Goal: Task Accomplishment & Management: Manage account settings

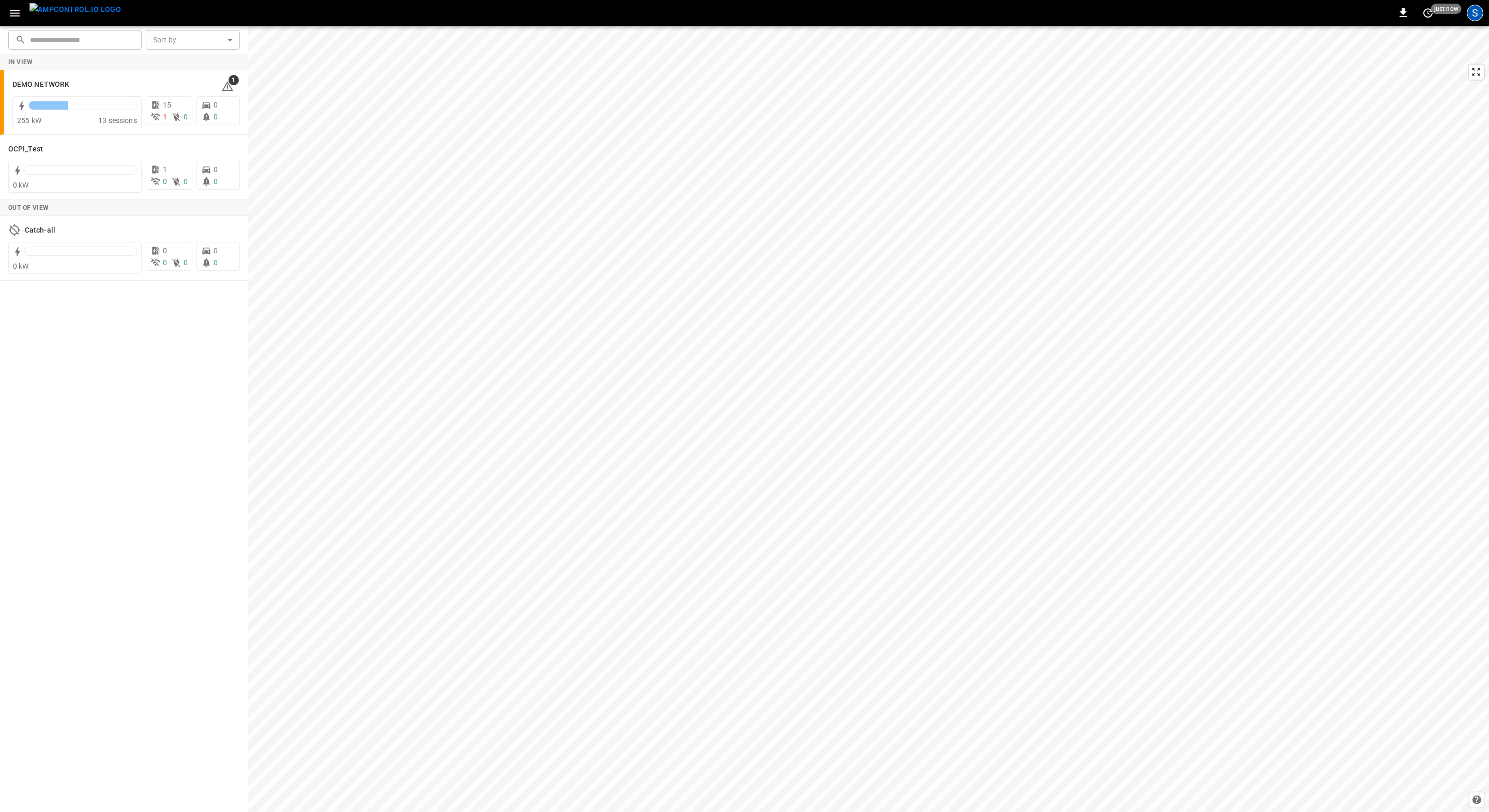
click at [1475, 10] on div "S" at bounding box center [1475, 13] width 17 height 17
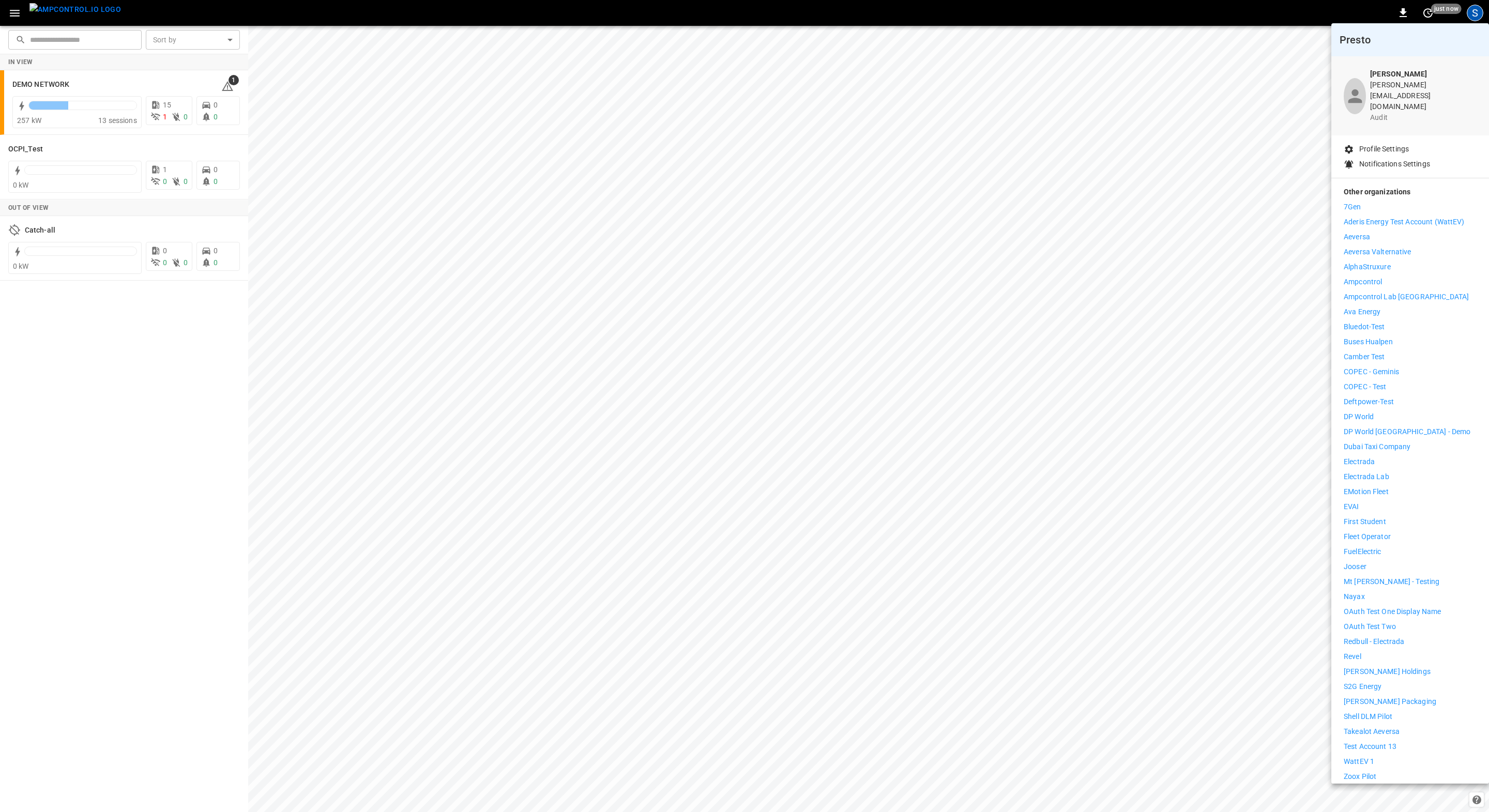
click at [1380, 321] on p "Bluedot-Test" at bounding box center [1365, 327] width 42 height 11
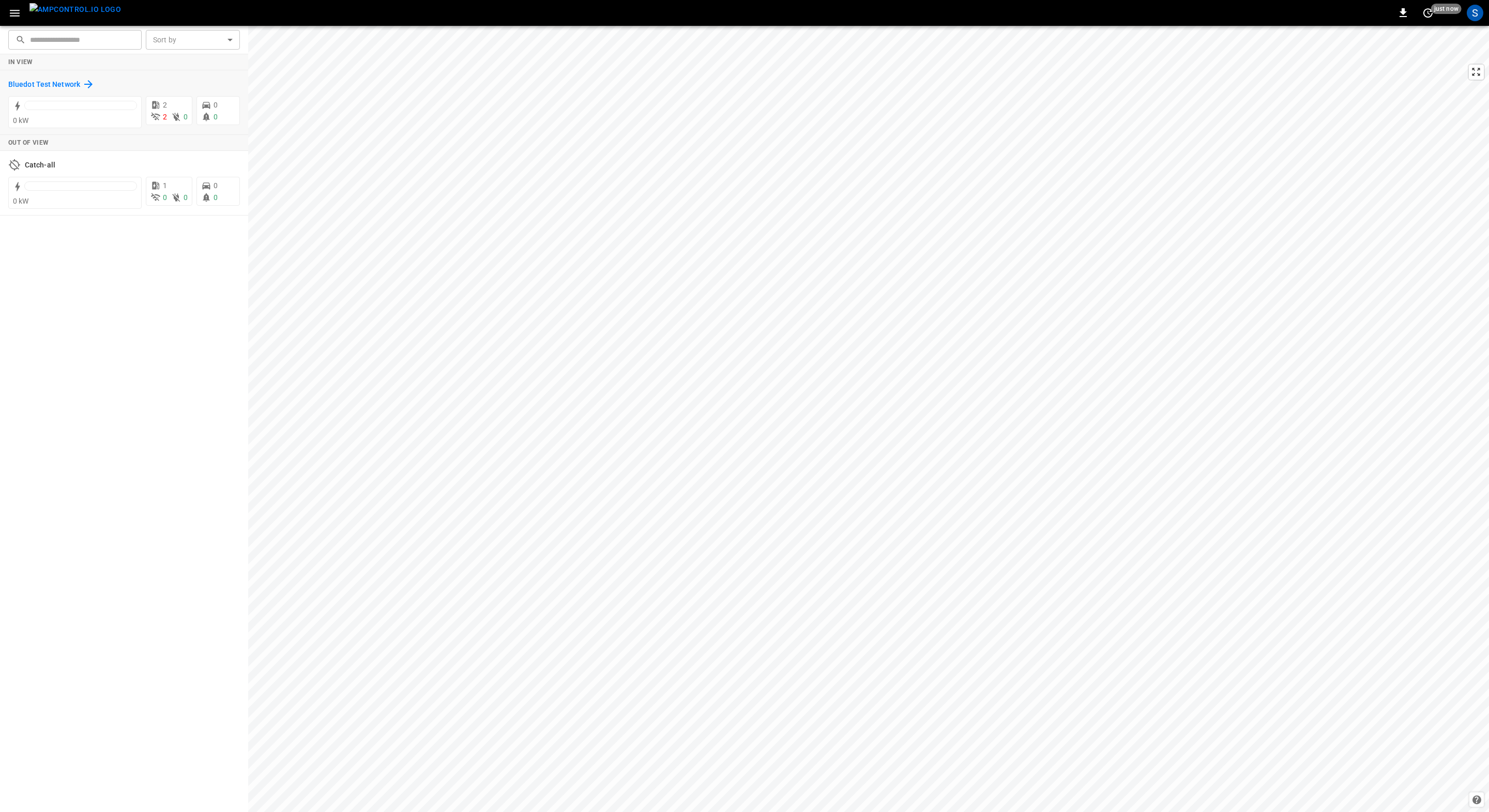
click at [34, 85] on h6 "Bluedot Test Network" at bounding box center [44, 85] width 72 height 12
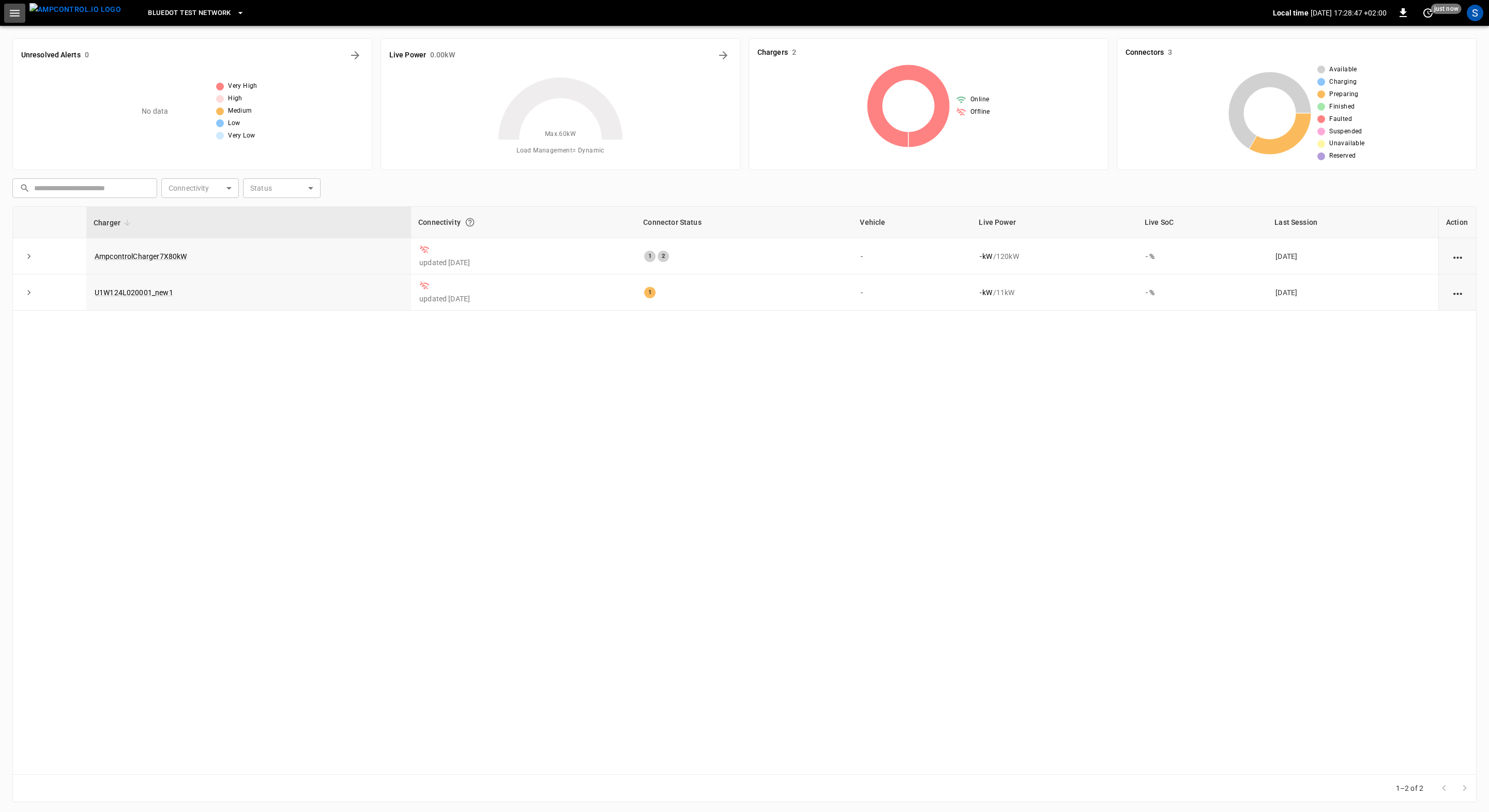
click at [15, 15] on icon "button" at bounding box center [14, 13] width 13 height 13
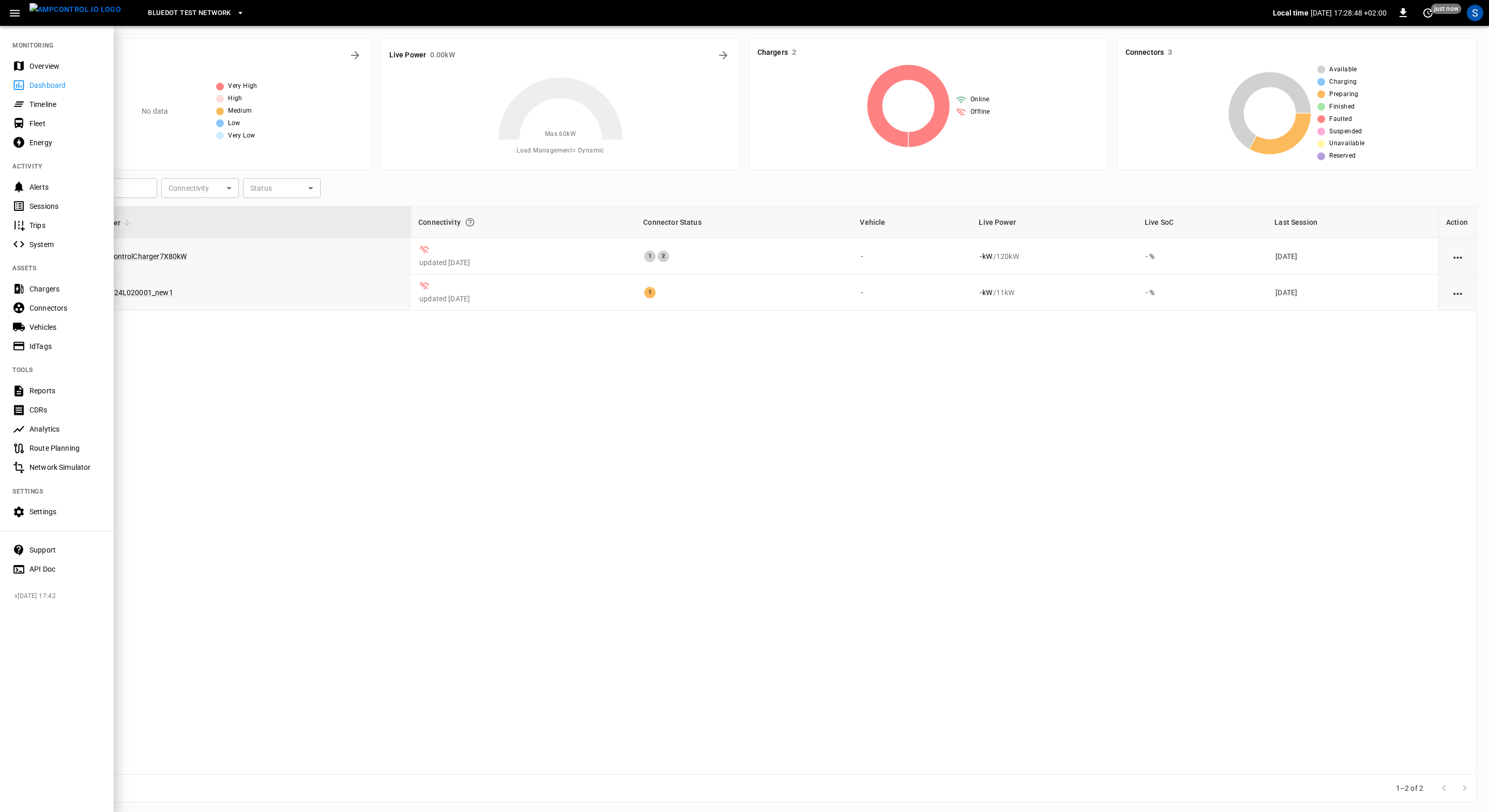
click at [32, 506] on div "Settings" at bounding box center [57, 511] width 114 height 19
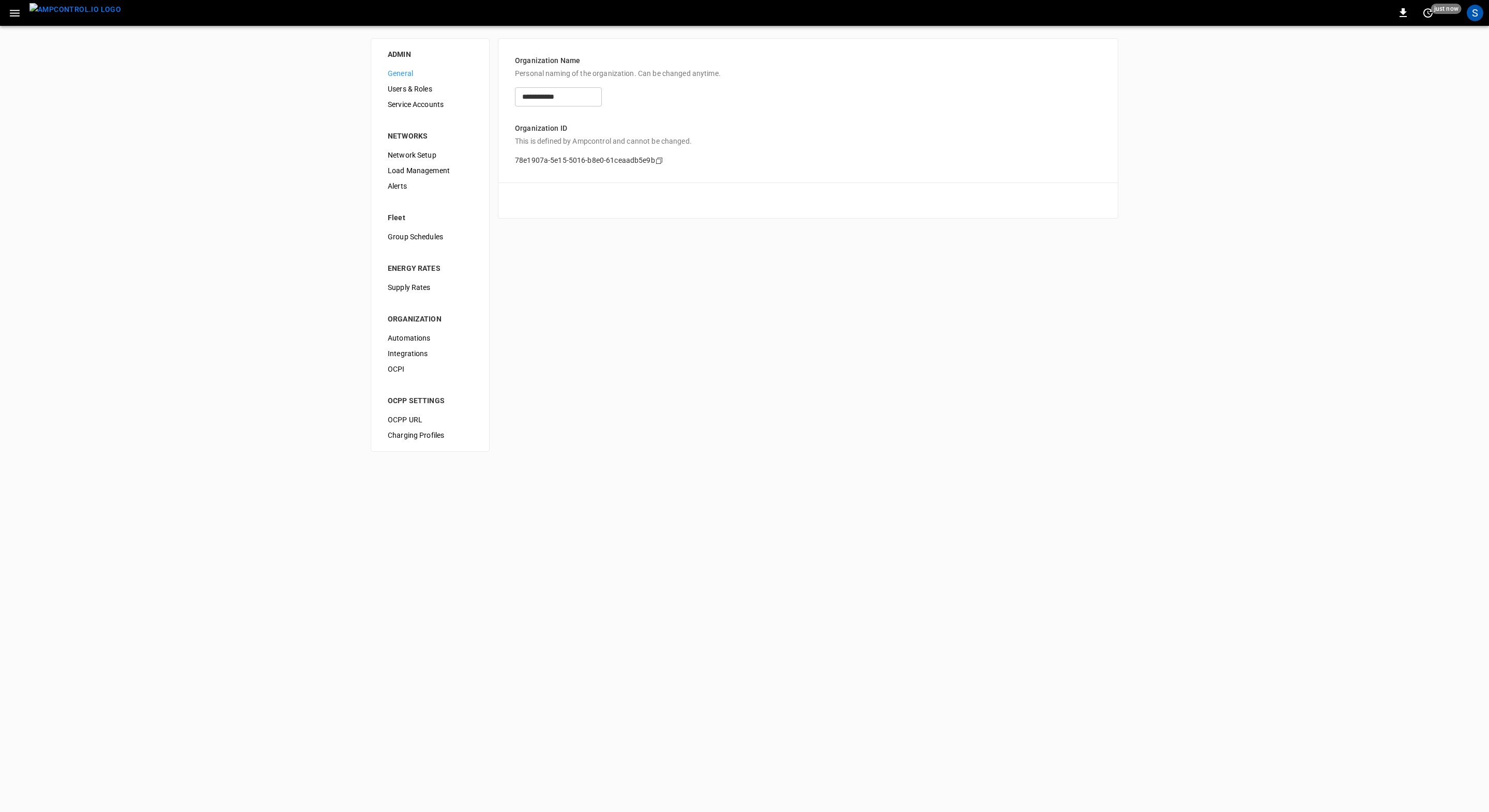
click at [408, 421] on span "OCPP URL" at bounding box center [430, 420] width 85 height 11
type input "**********"
click at [625, 99] on icon "Copy" at bounding box center [621, 97] width 8 height 8
click at [59, 11] on img "menu" at bounding box center [75, 9] width 91 height 13
